Goal: Information Seeking & Learning: Learn about a topic

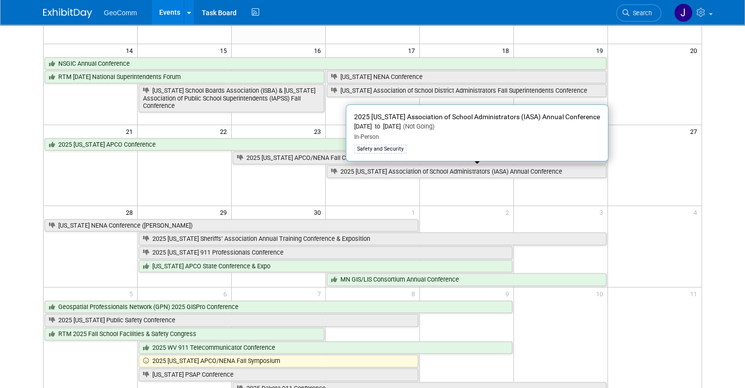
scroll to position [245, 0]
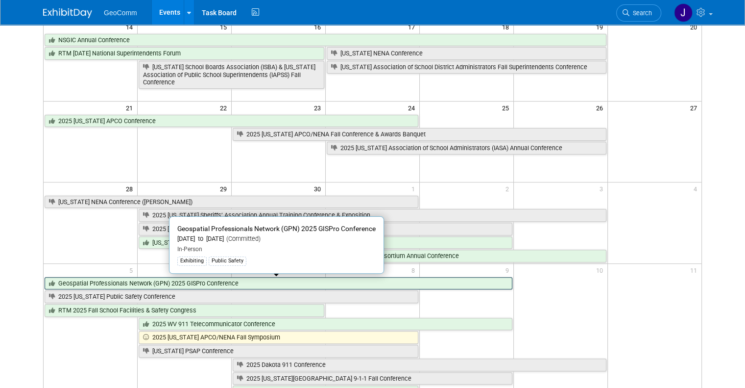
click at [248, 283] on link "Geospatial Professionals Network (GPN) 2025 GISPro Conference" at bounding box center [279, 283] width 468 height 13
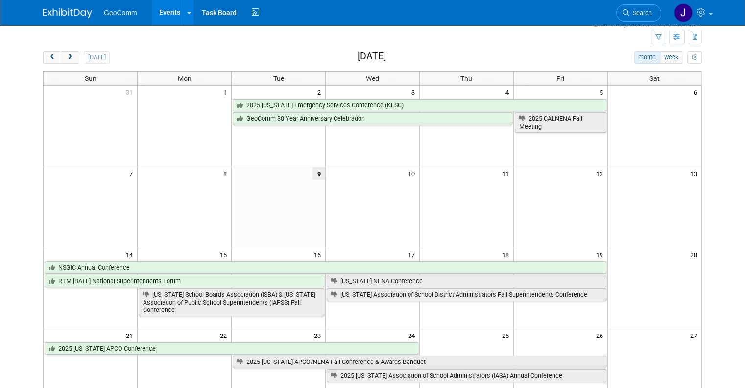
scroll to position [0, 0]
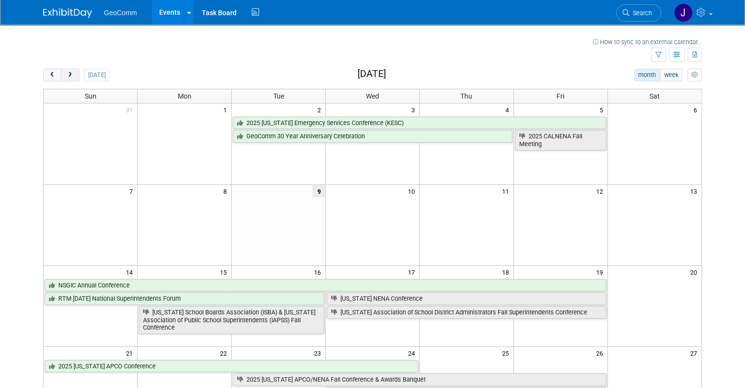
click at [66, 76] on span "next" at bounding box center [69, 75] width 7 height 6
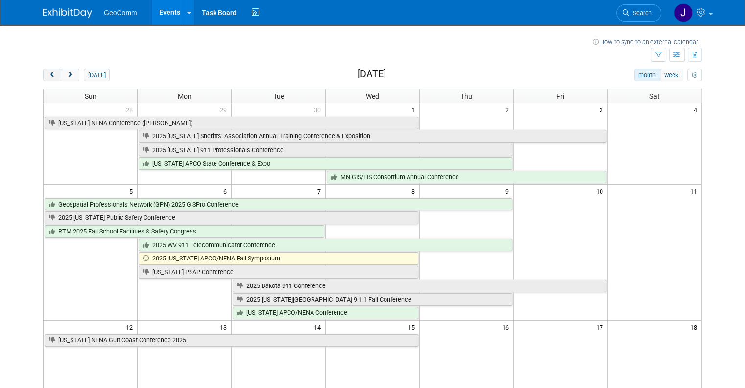
click at [49, 72] on span "prev" at bounding box center [52, 75] width 7 height 6
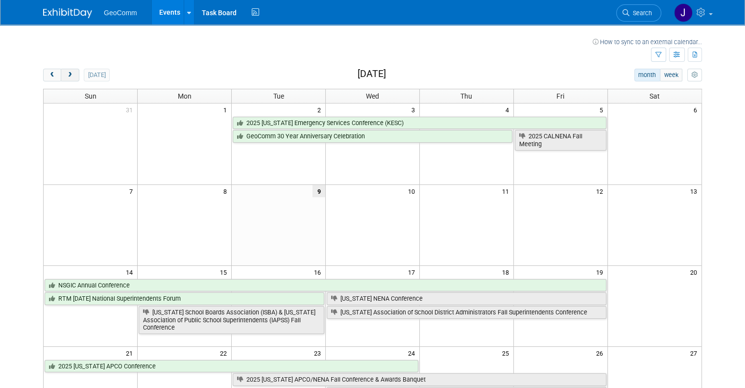
click at [66, 73] on span "next" at bounding box center [69, 75] width 7 height 6
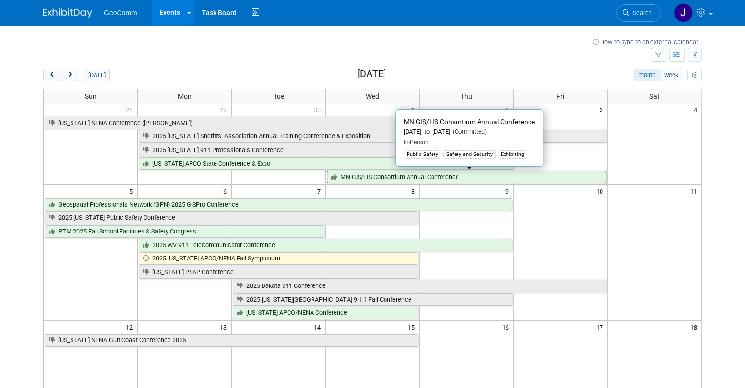
click at [413, 180] on link "MN GIS/LIS Consortium Annual Conference" at bounding box center [467, 177] width 280 height 13
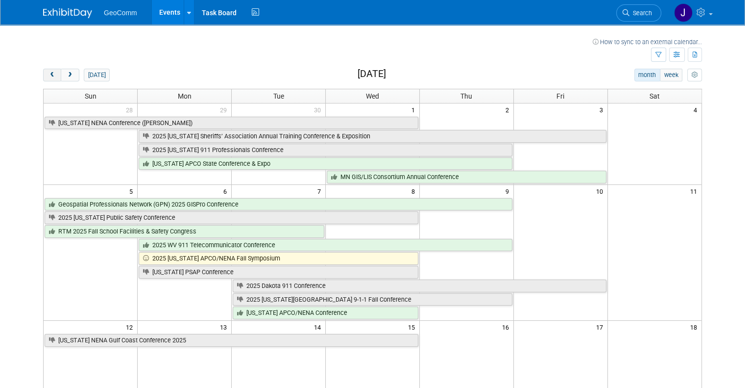
click at [49, 73] on span "prev" at bounding box center [52, 75] width 7 height 6
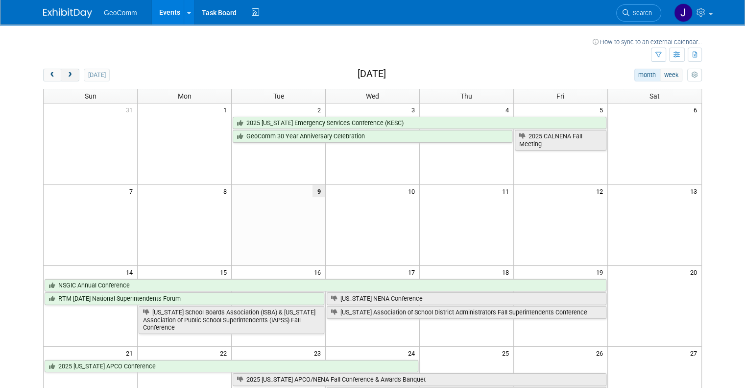
click at [62, 79] on button "next" at bounding box center [70, 75] width 18 height 13
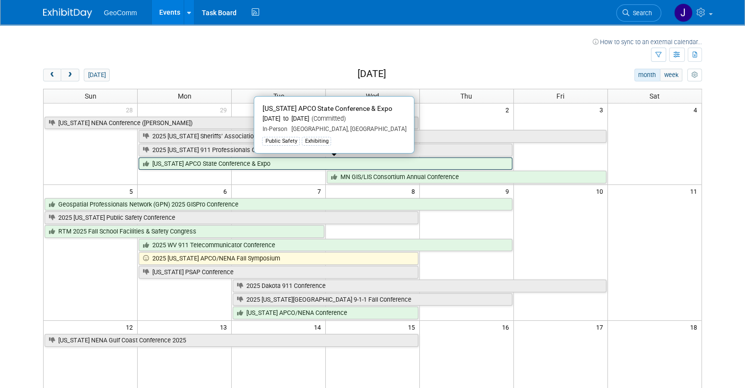
click at [239, 162] on link "California APCO State Conference & Expo" at bounding box center [325, 163] width 373 height 13
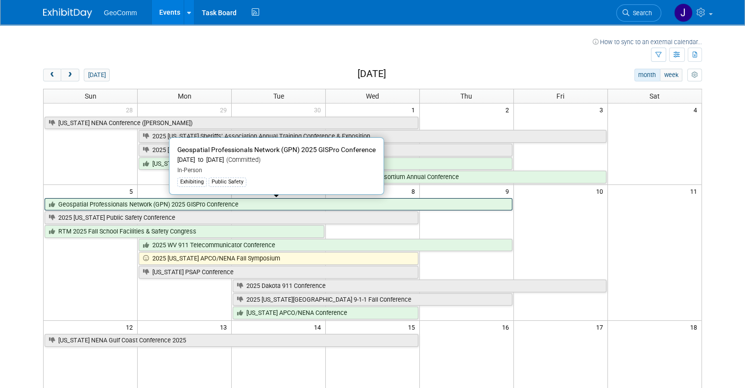
click at [353, 203] on link "Geospatial Professionals Network (GPN) 2025 GISPro Conference" at bounding box center [279, 204] width 468 height 13
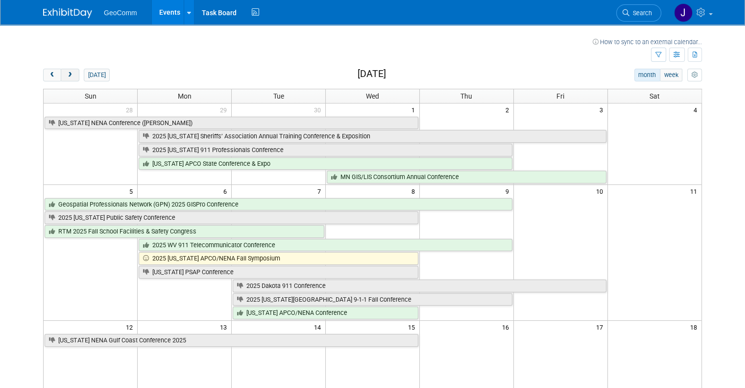
click at [66, 76] on span "next" at bounding box center [69, 75] width 7 height 6
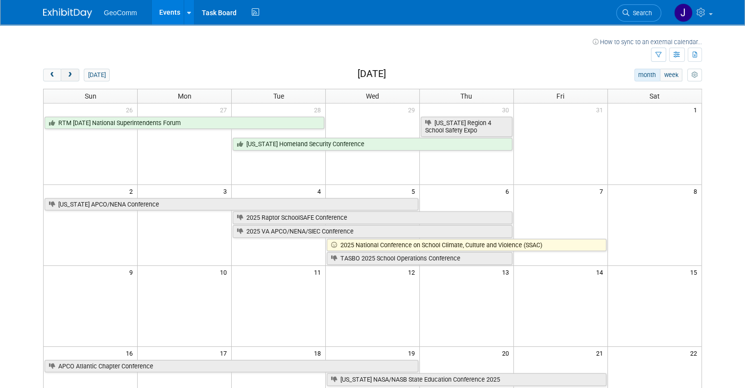
click at [66, 76] on span "next" at bounding box center [69, 75] width 7 height 6
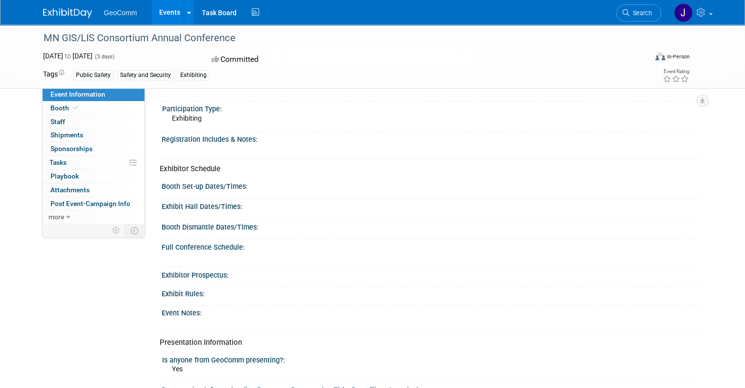
scroll to position [245, 0]
